Goal: Information Seeking & Learning: Learn about a topic

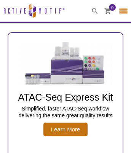
select select "[GEOGRAPHIC_DATA], The"
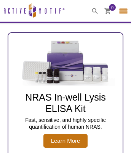
scroll to position [5, 0]
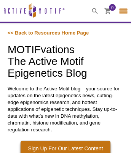
select select "[GEOGRAPHIC_DATA], The"
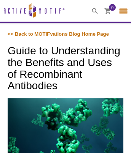
select select "[GEOGRAPHIC_DATA], The"
click at [108, 8] on icon at bounding box center [107, 11] width 6 height 6
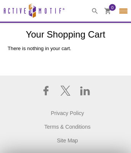
select select "[GEOGRAPHIC_DATA], The"
